Goal: Task Accomplishment & Management: Use online tool/utility

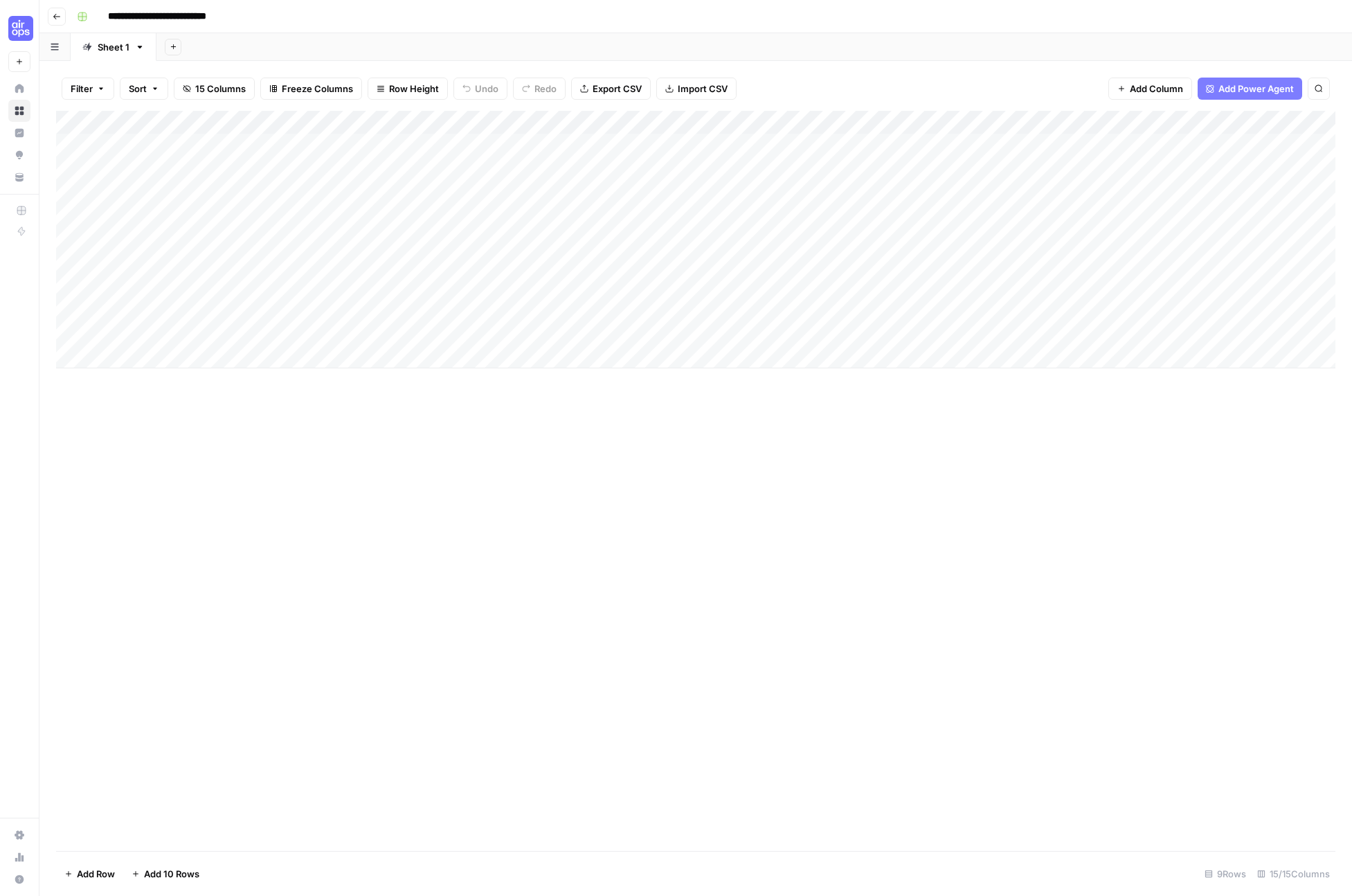
click at [718, 499] on div "Add Column" at bounding box center [695, 481] width 1279 height 740
click at [1178, 140] on div "Add Column" at bounding box center [695, 240] width 1279 height 257
click at [1229, 145] on div "Add Column" at bounding box center [695, 240] width 1279 height 257
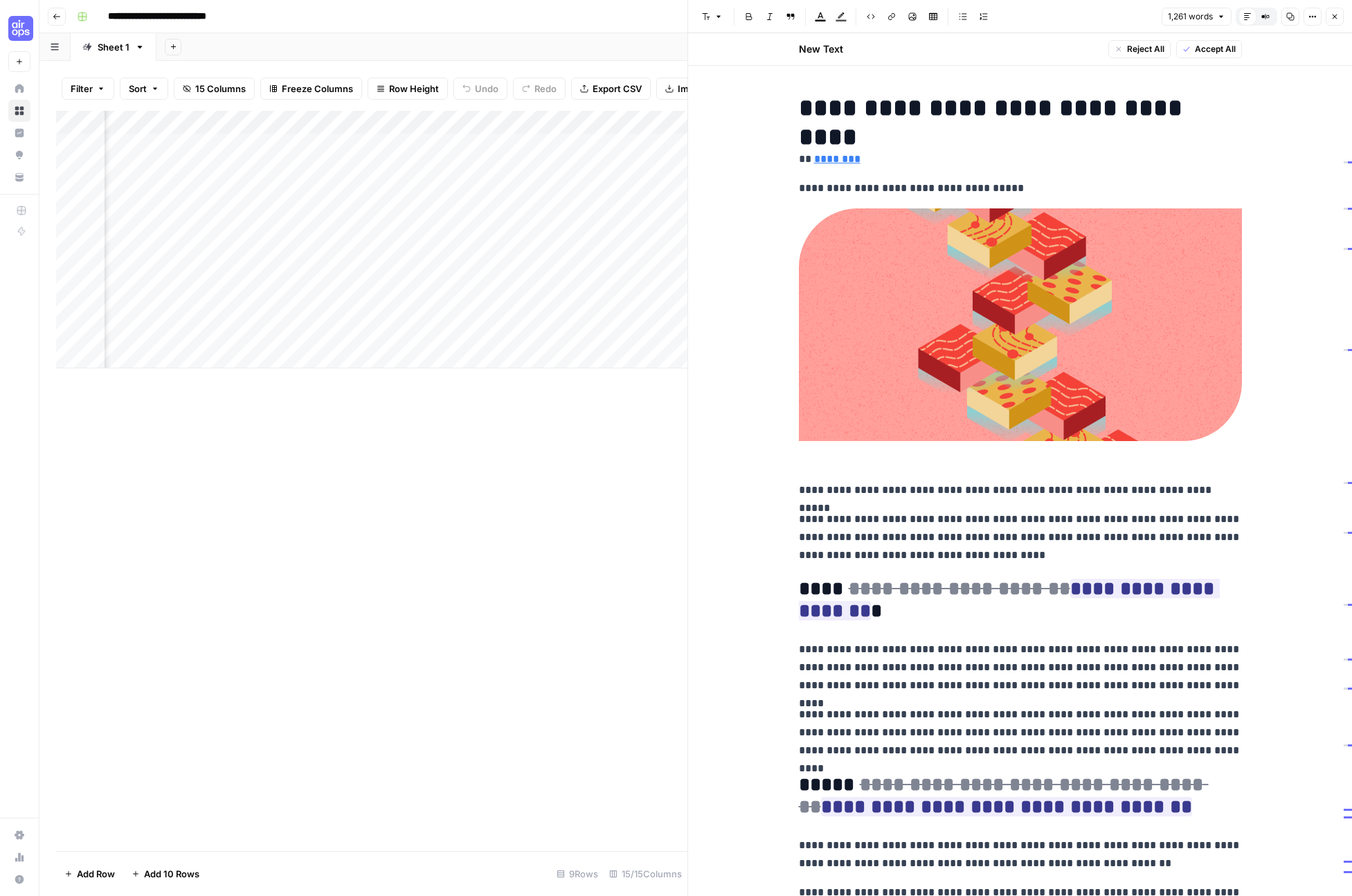
click at [1334, 18] on icon "button" at bounding box center [1334, 16] width 8 height 8
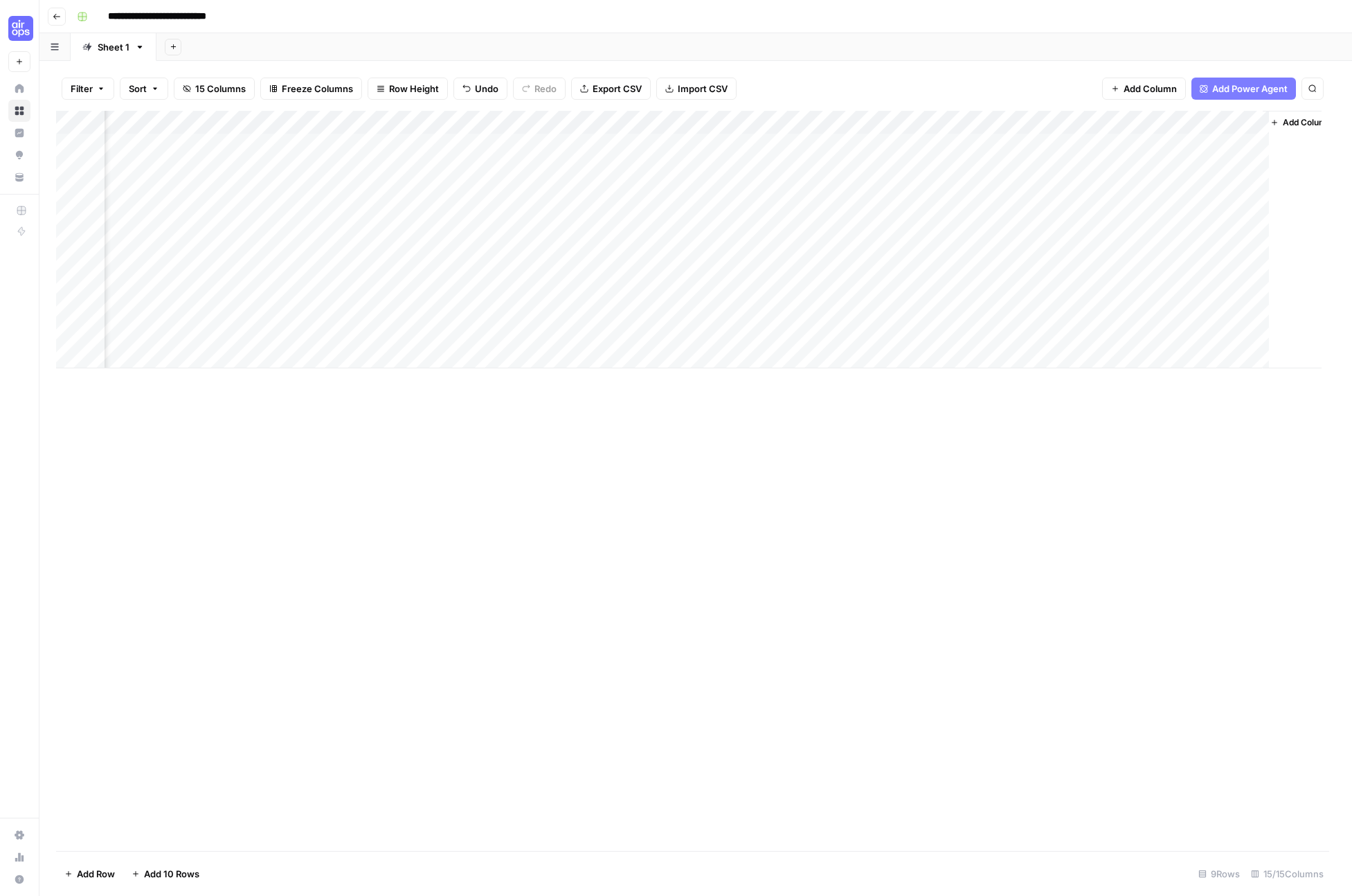
scroll to position [0, 1135]
click at [1240, 166] on div "Add Column" at bounding box center [695, 240] width 1279 height 257
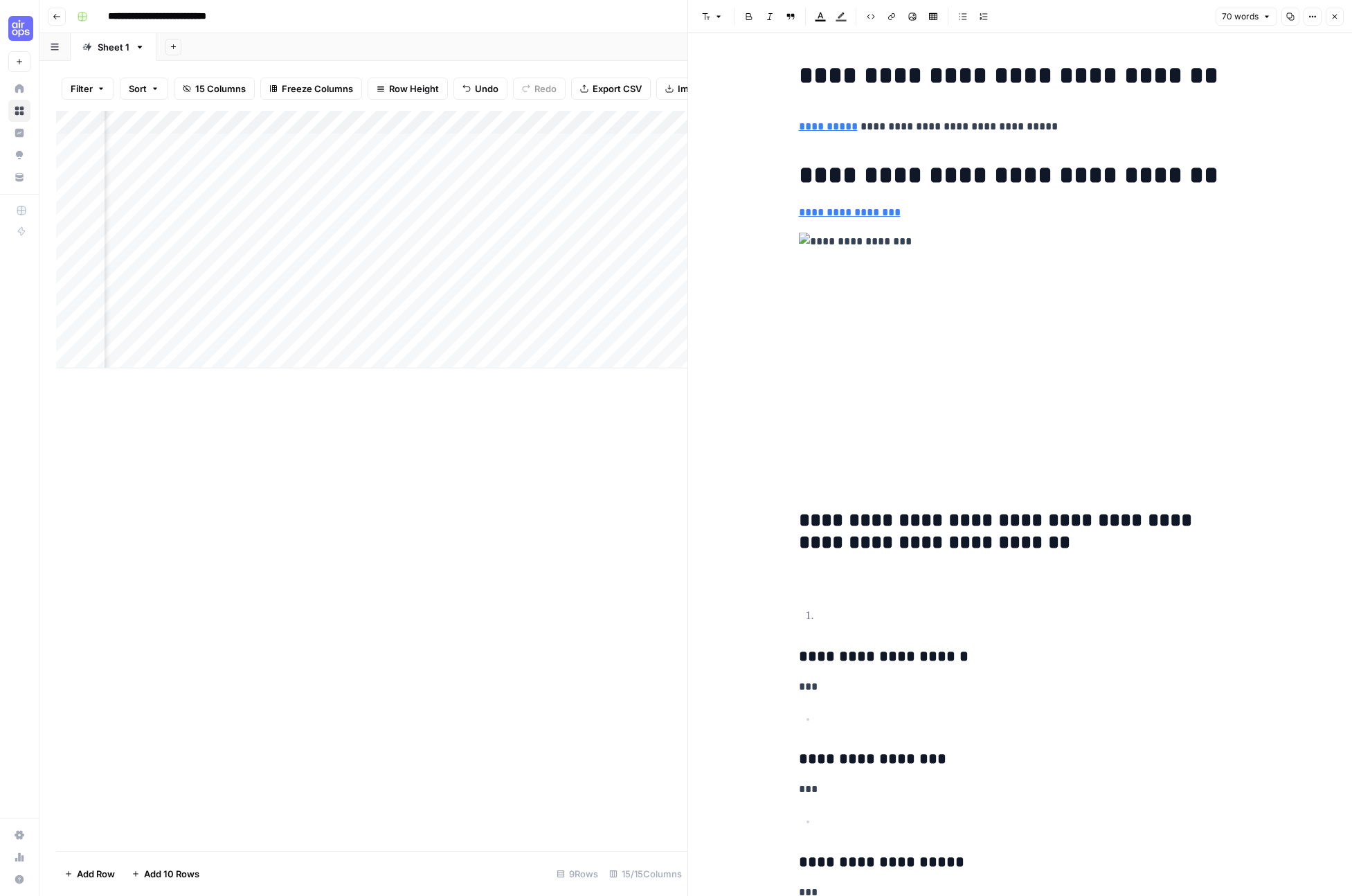
click at [1337, 15] on icon "button" at bounding box center [1334, 16] width 8 height 8
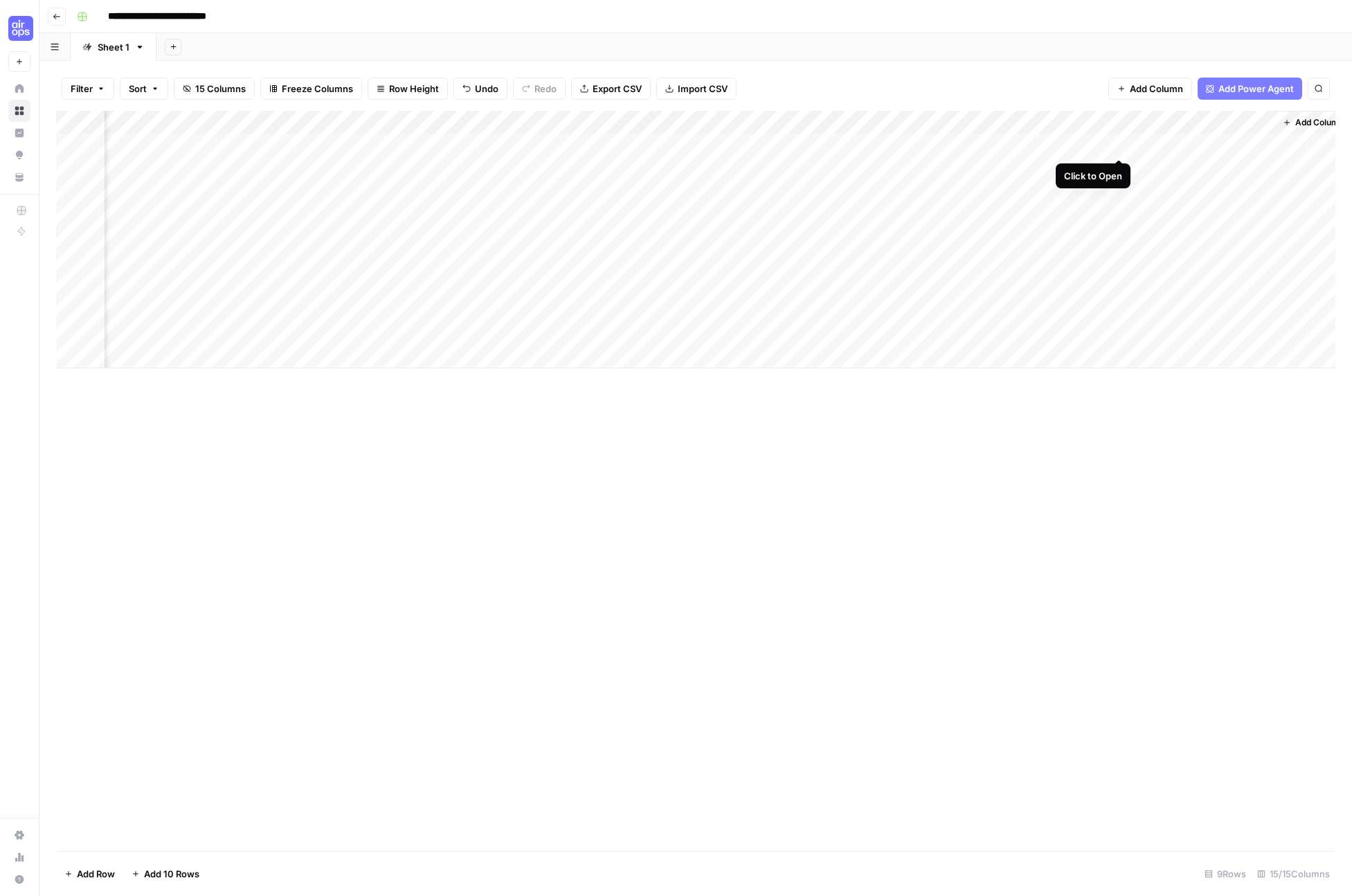
click at [1119, 146] on div "Add Column" at bounding box center [695, 240] width 1279 height 257
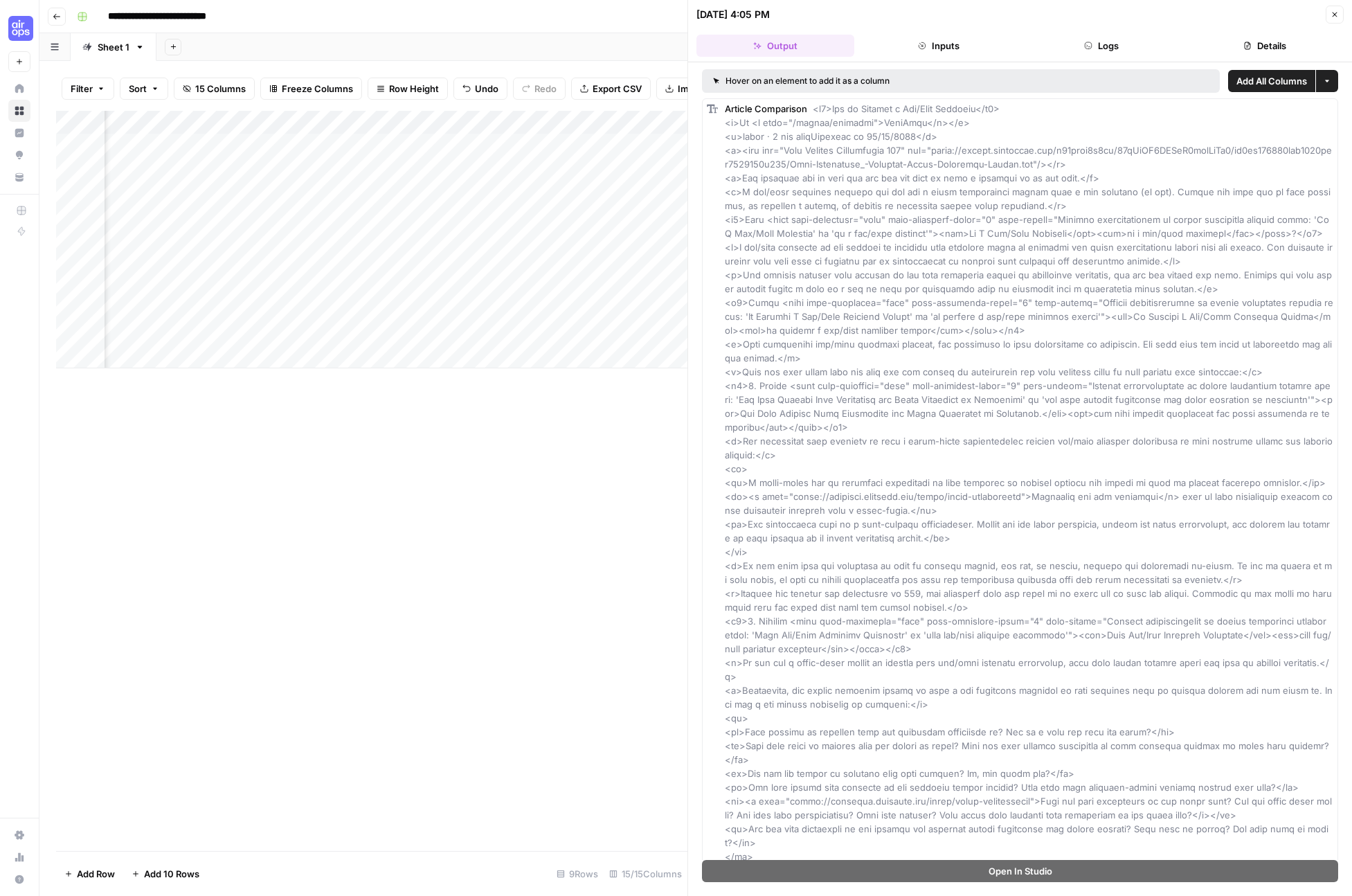
click at [1337, 9] on button "Close" at bounding box center [1334, 15] width 18 height 18
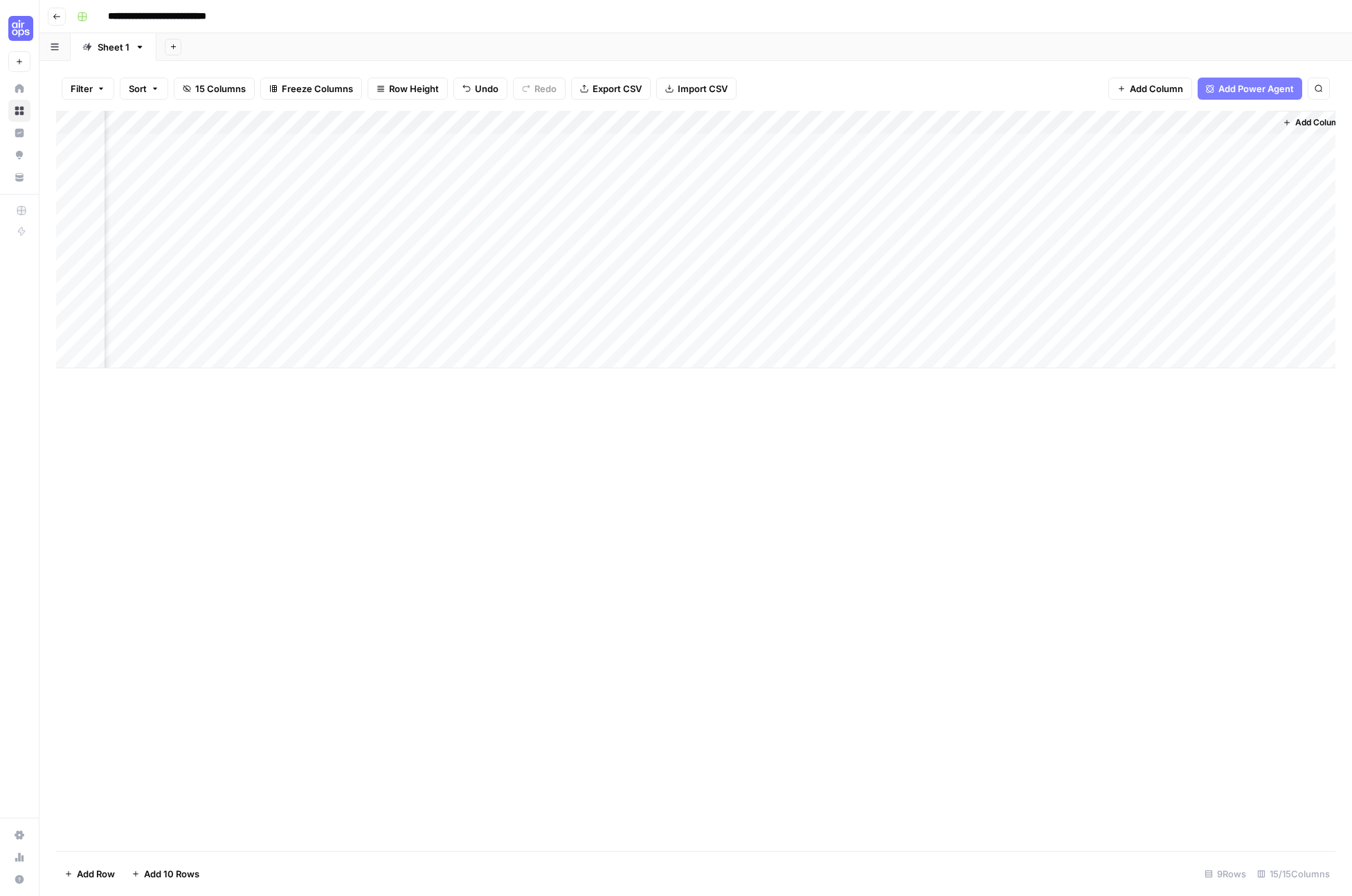
click at [1138, 143] on div "Add Column" at bounding box center [695, 240] width 1279 height 257
click at [884, 144] on div "Add Column" at bounding box center [695, 240] width 1279 height 257
click at [923, 146] on div "Add Column" at bounding box center [695, 240] width 1279 height 257
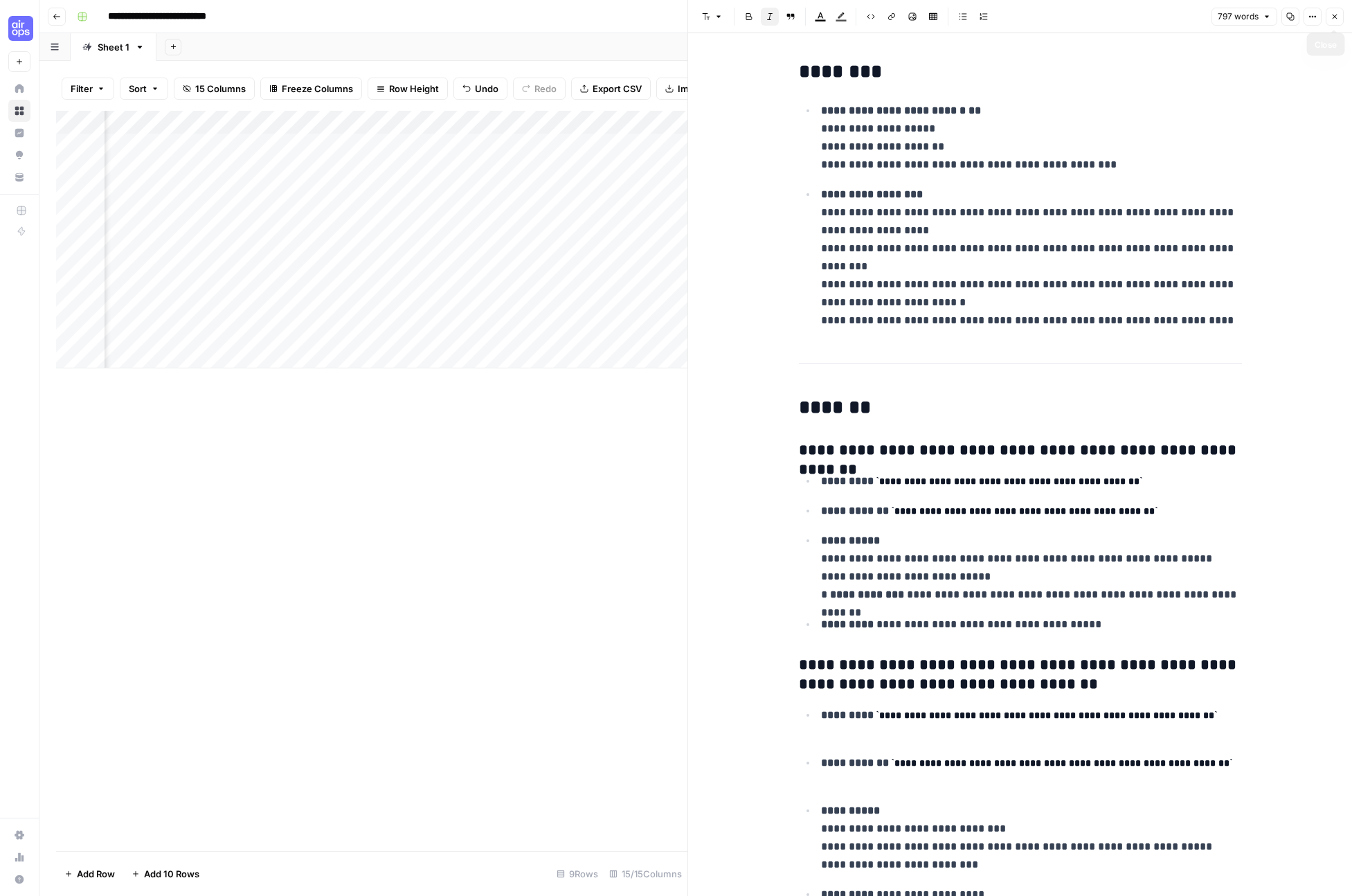
click at [1334, 13] on icon "button" at bounding box center [1334, 16] width 8 height 8
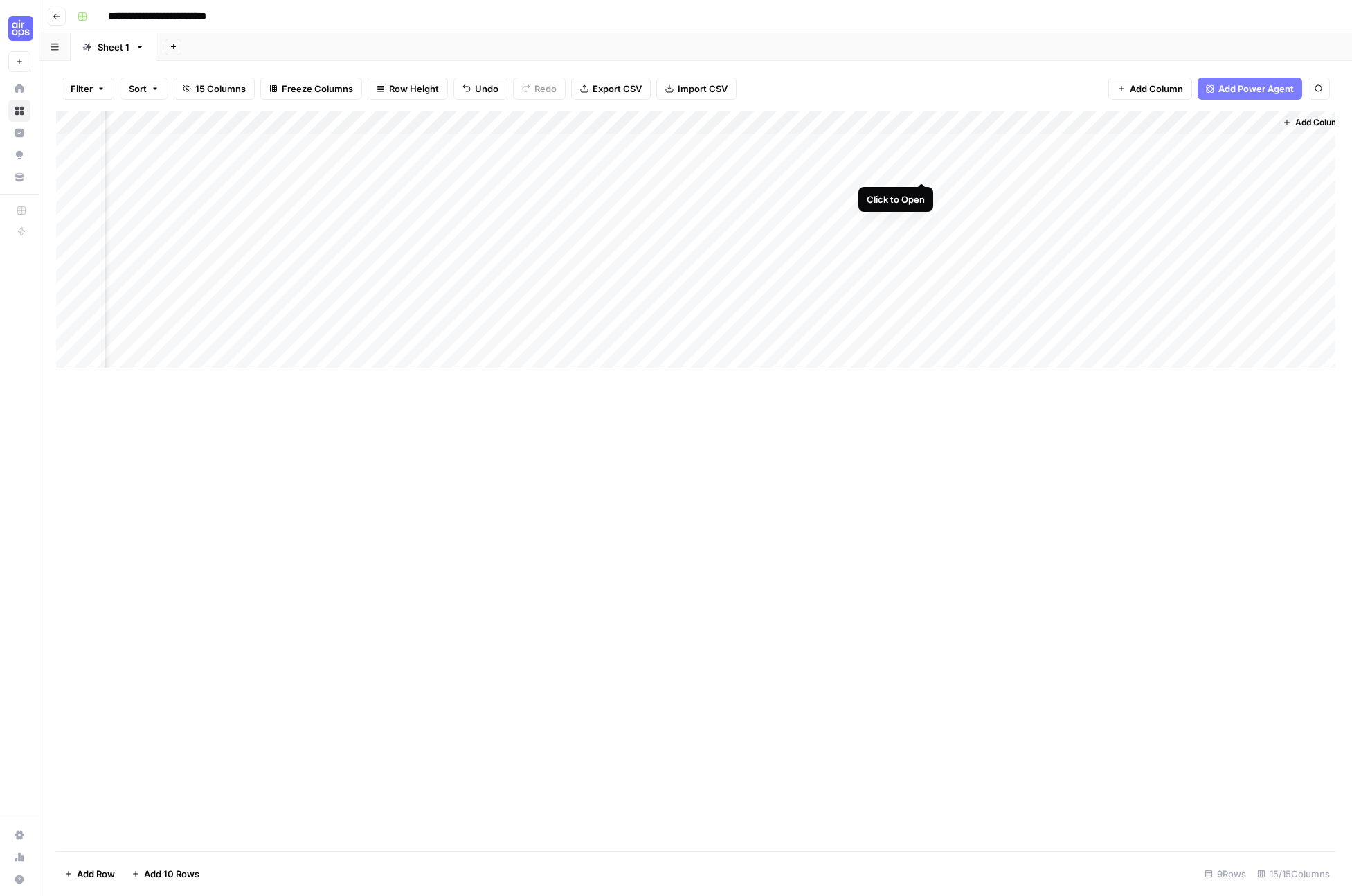
click at [920, 165] on div "Add Column" at bounding box center [695, 240] width 1279 height 257
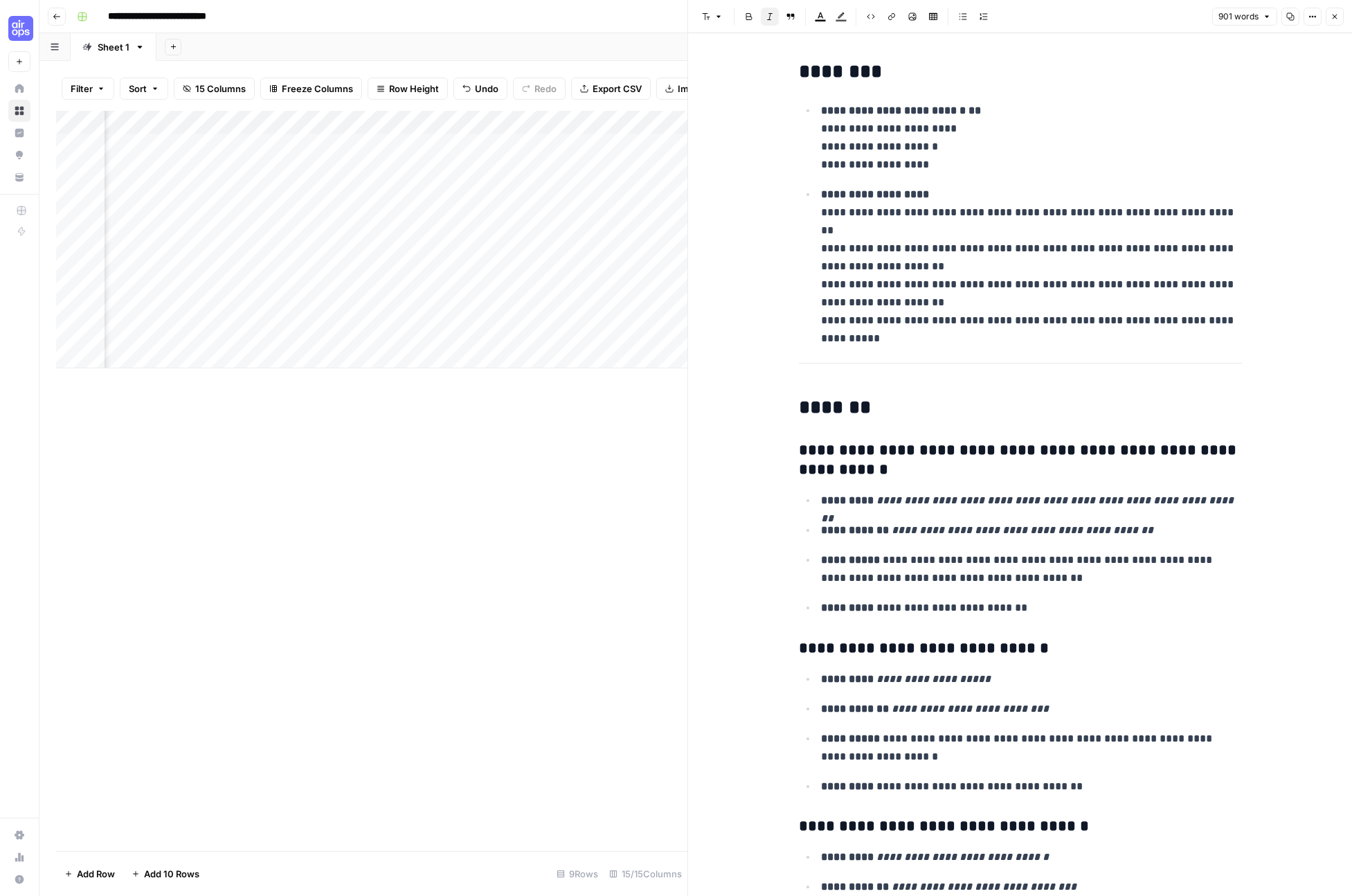
click at [1337, 13] on icon "button" at bounding box center [1334, 16] width 8 height 8
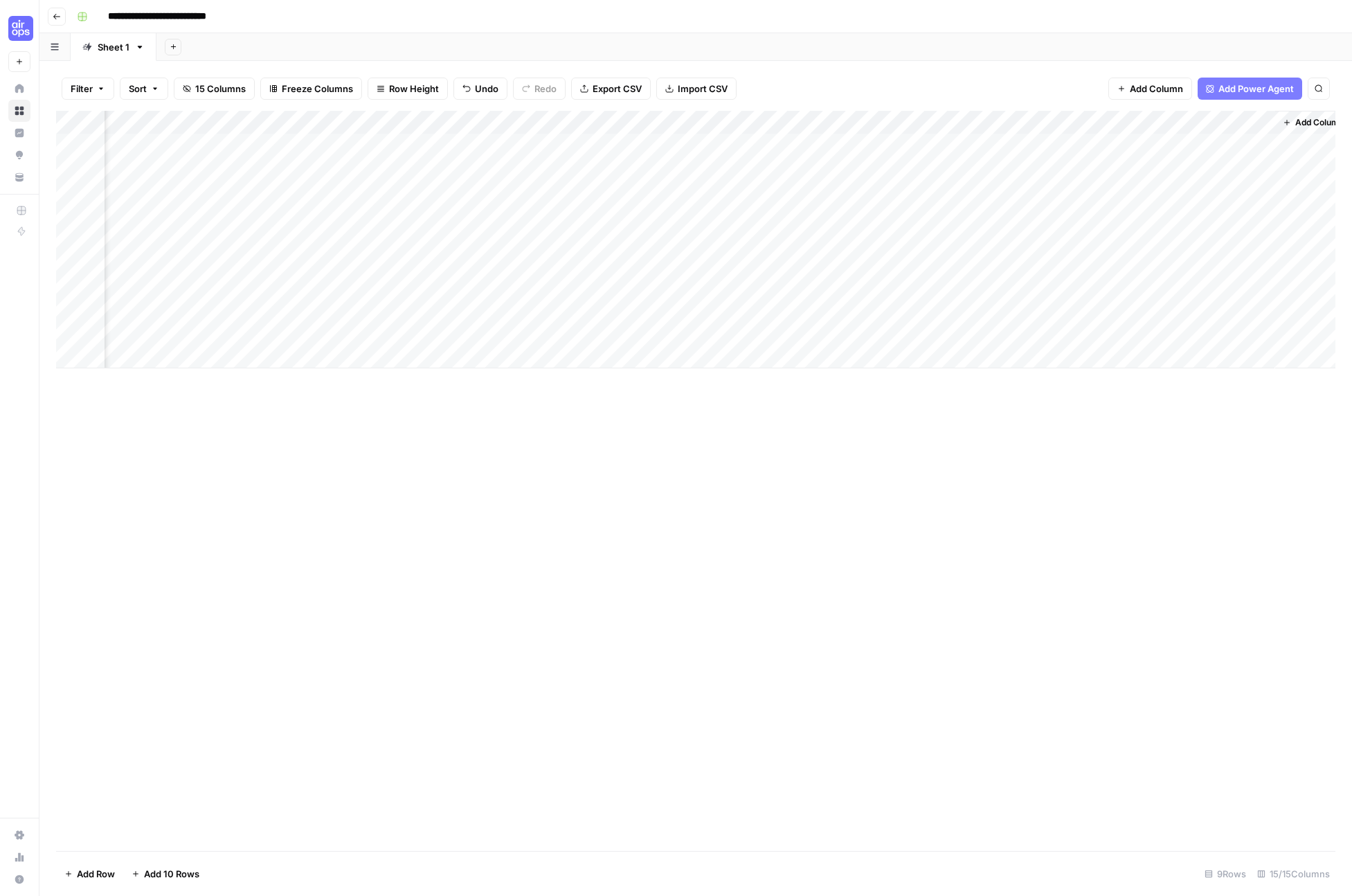
click at [956, 468] on div "Add Column" at bounding box center [695, 481] width 1279 height 740
click at [1245, 333] on div "Add Column" at bounding box center [695, 240] width 1279 height 257
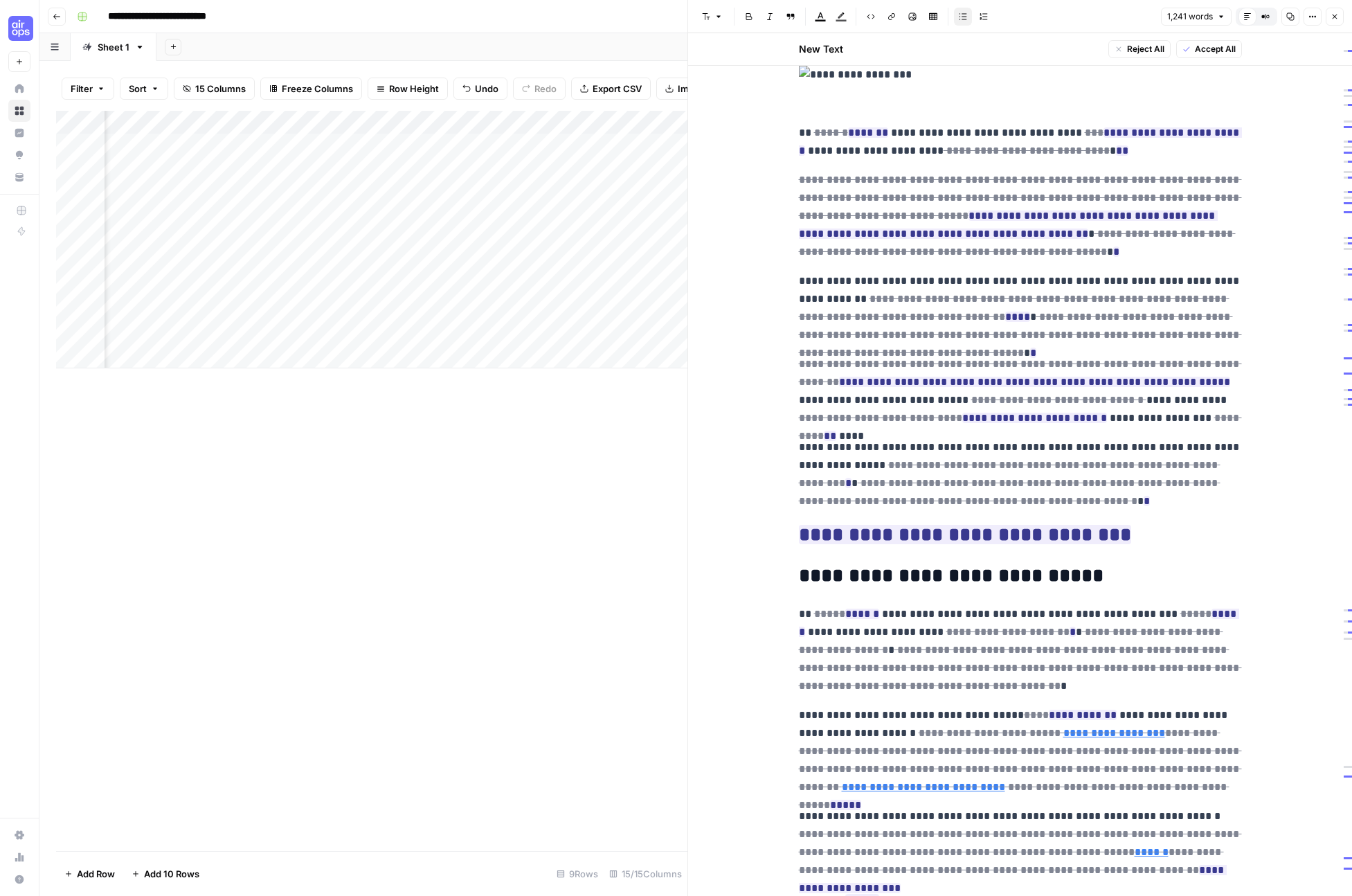
scroll to position [174, 0]
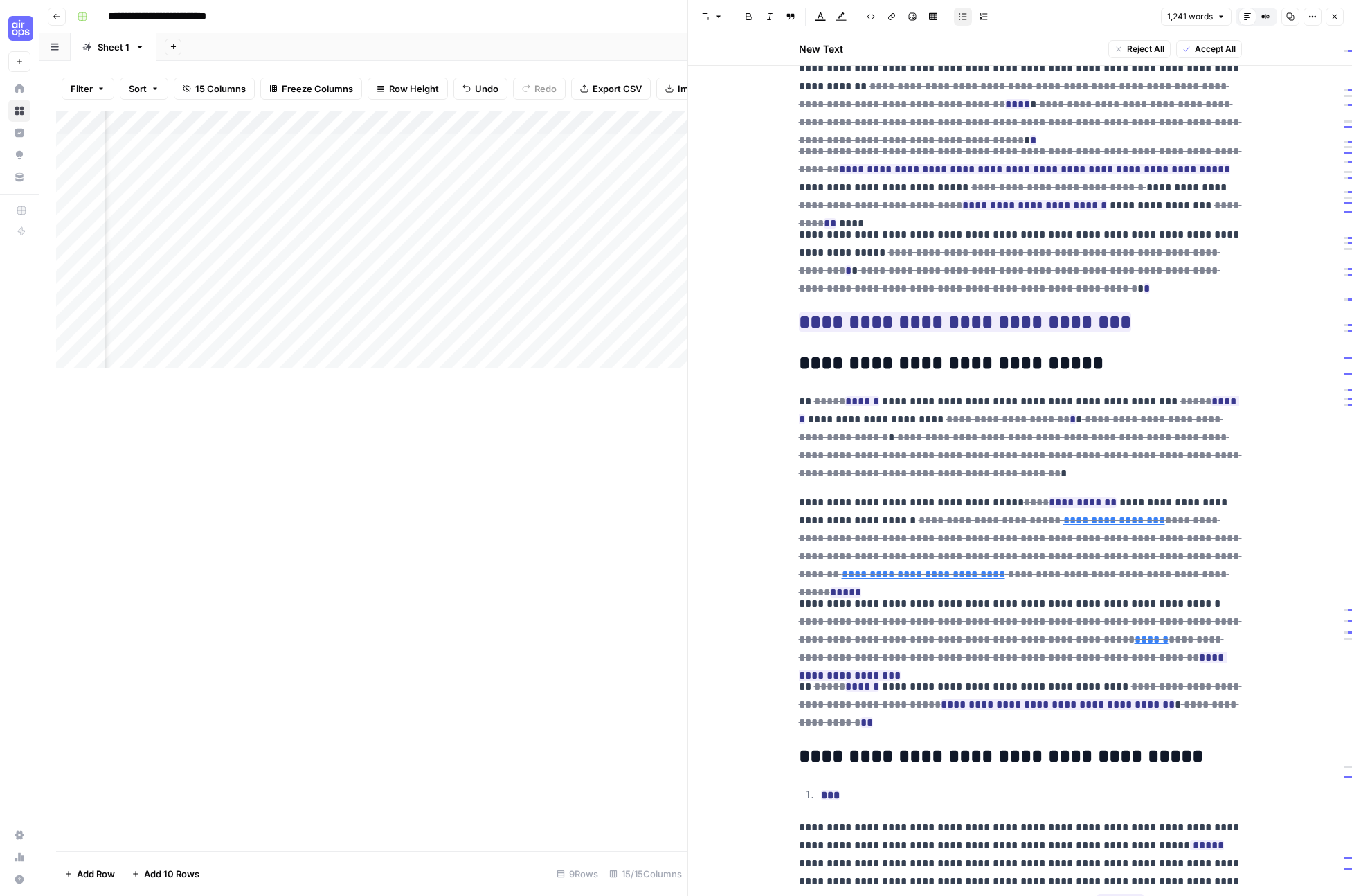
scroll to position [400, 0]
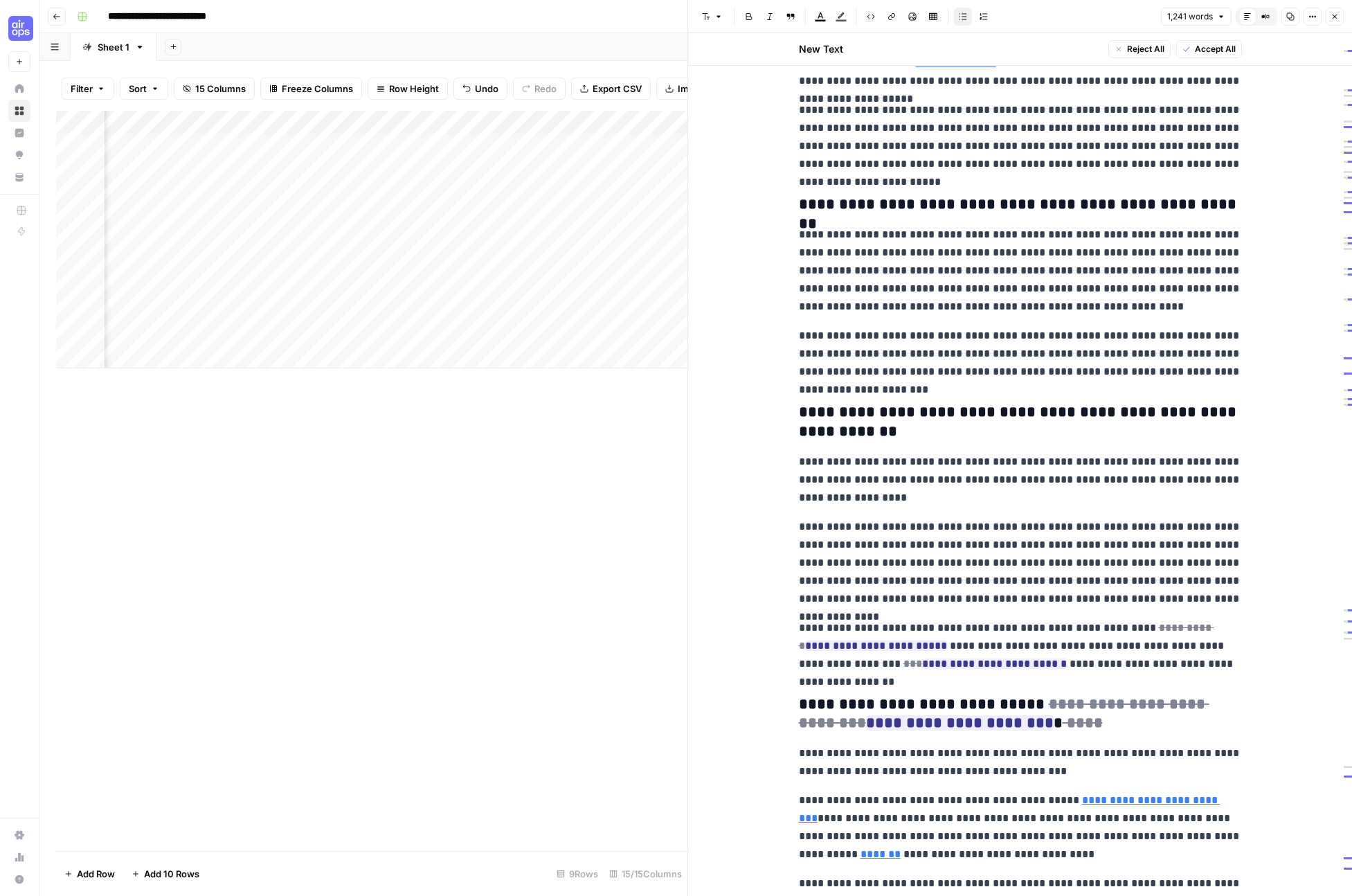
scroll to position [1956, 0]
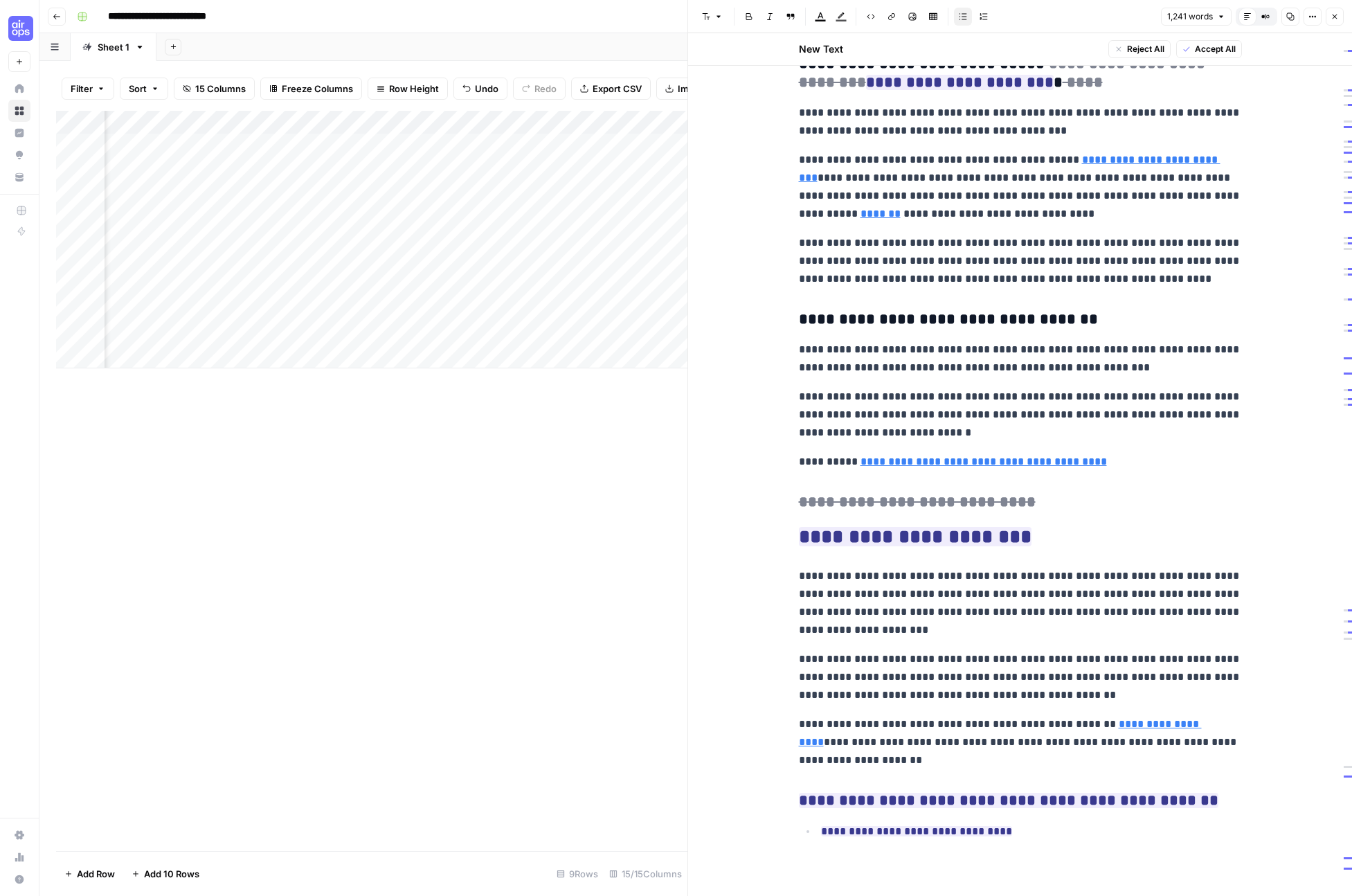
click at [568, 440] on div "Add Column" at bounding box center [371, 481] width 632 height 740
click at [433, 567] on div "Add Column" at bounding box center [371, 481] width 632 height 740
